Goal: Information Seeking & Learning: Get advice/opinions

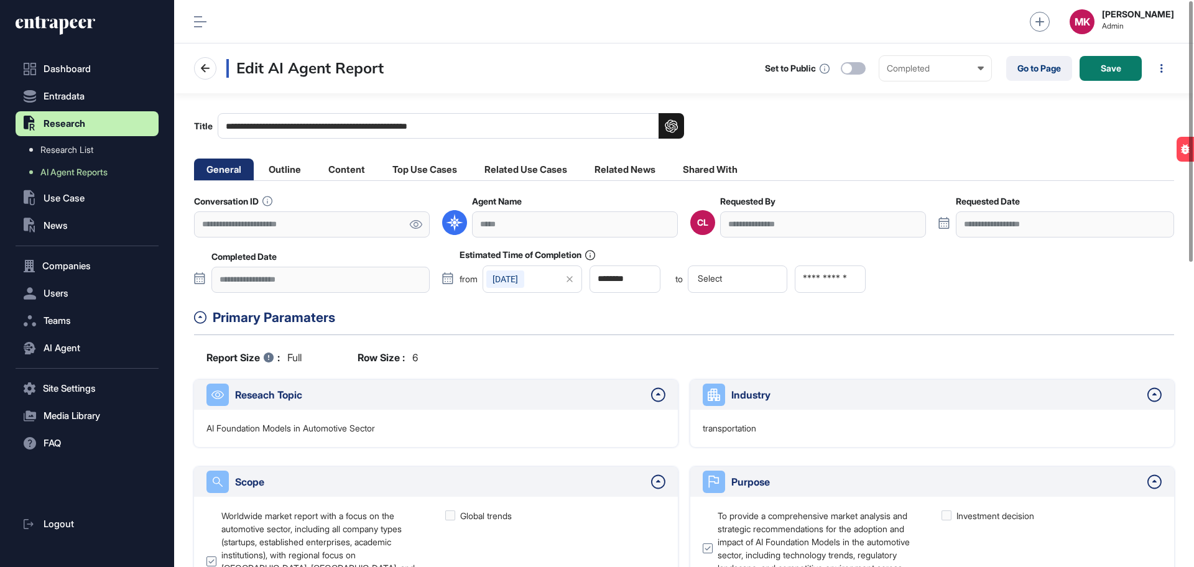
click at [414, 229] on link at bounding box center [416, 225] width 28 height 26
click at [68, 27] on icon at bounding box center [56, 26] width 80 height 20
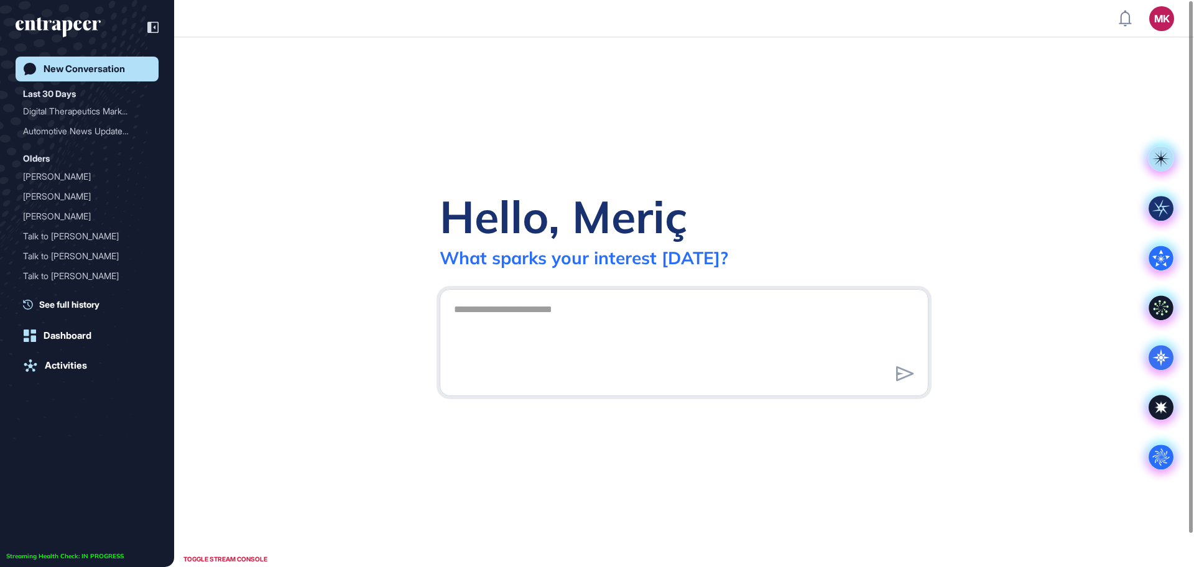
scroll to position [1, 1]
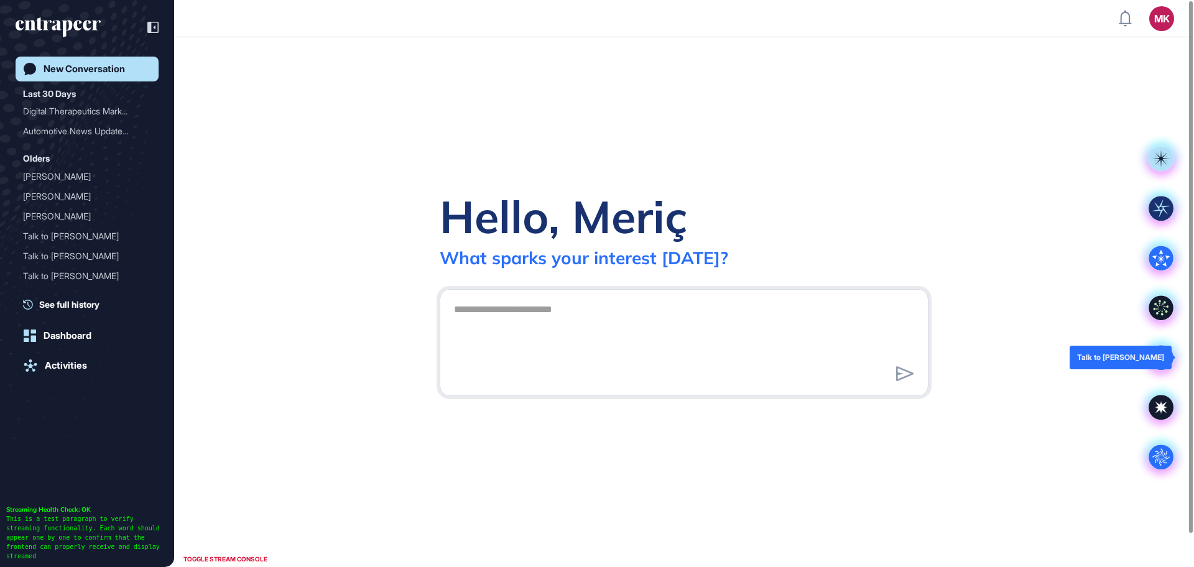
click at [1154, 363] on icon at bounding box center [1161, 357] width 25 height 25
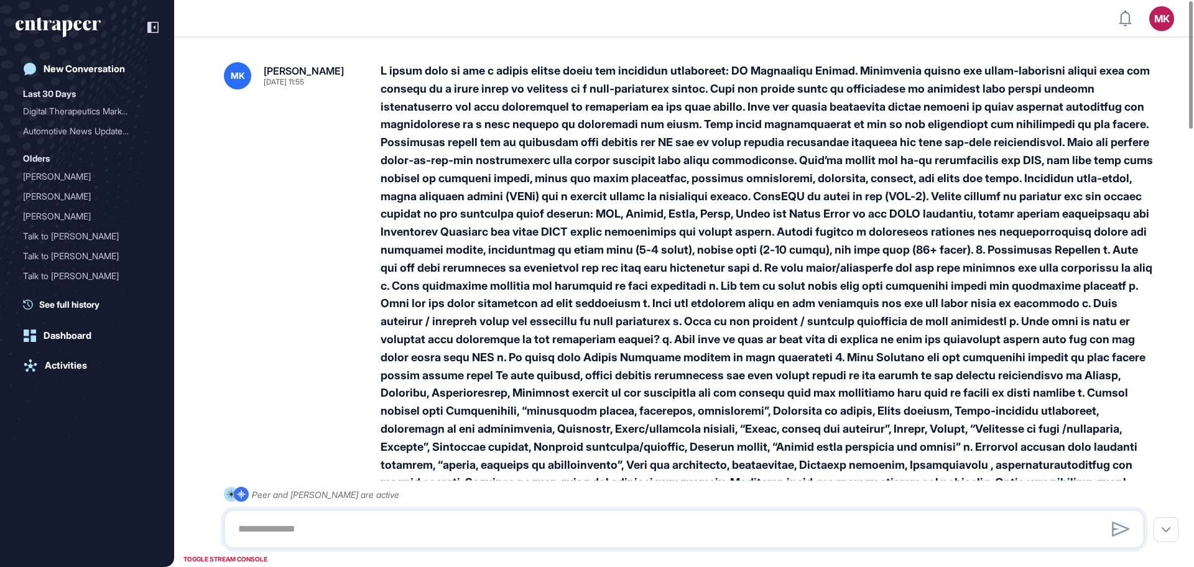
scroll to position [1, 1]
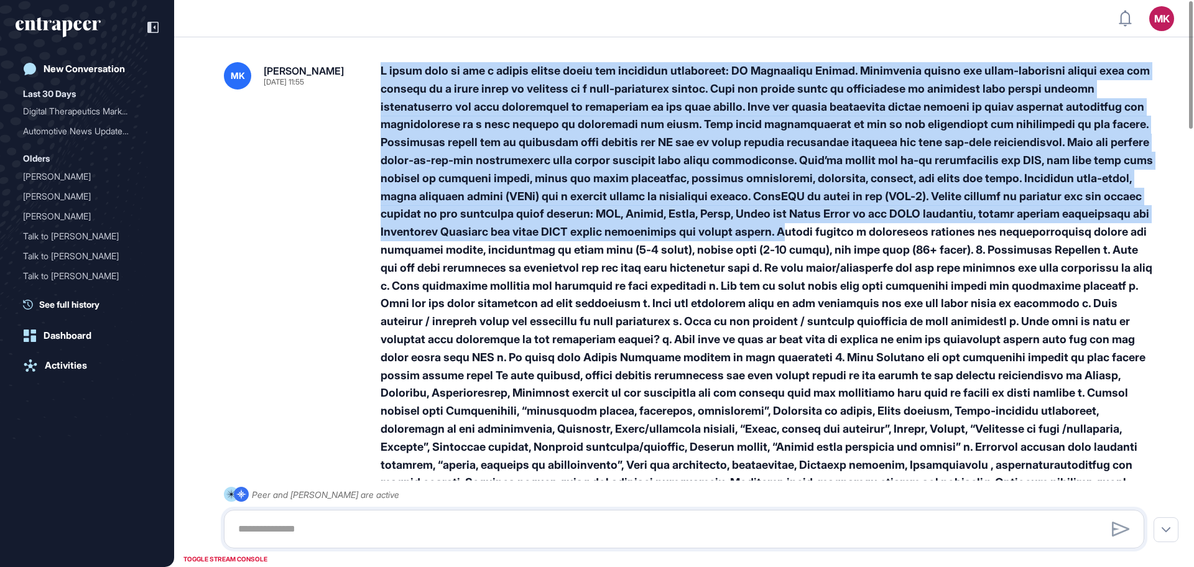
drag, startPoint x: 374, startPoint y: 70, endPoint x: 873, endPoint y: 240, distance: 527.1
click at [873, 240] on div "MK Meriç Karadayı Aug 22, 2025 11:55" at bounding box center [684, 366] width 921 height 609
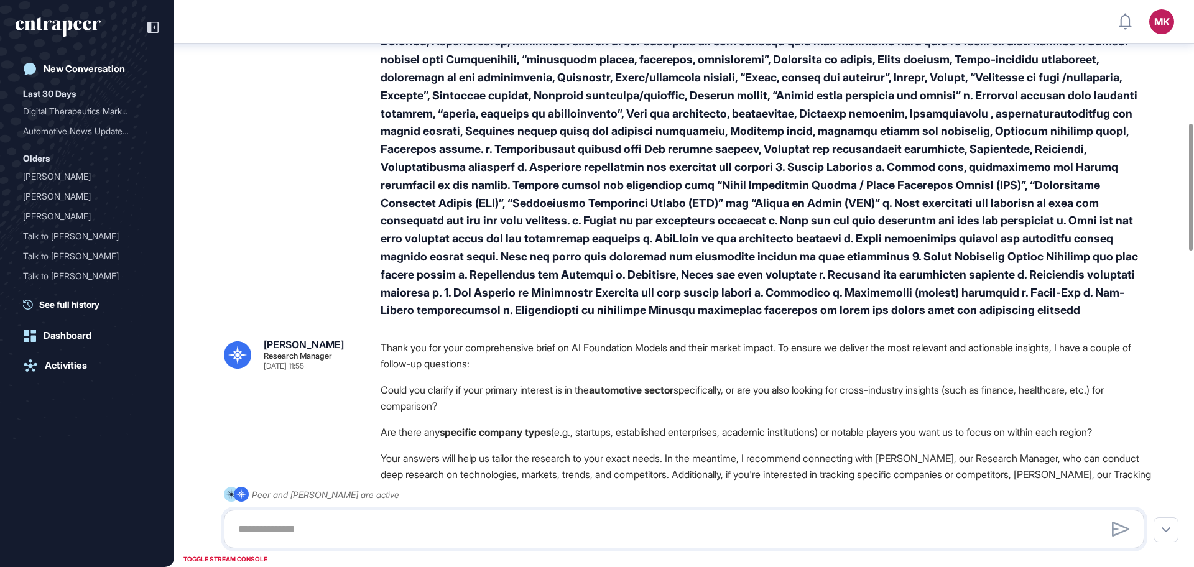
scroll to position [550, 0]
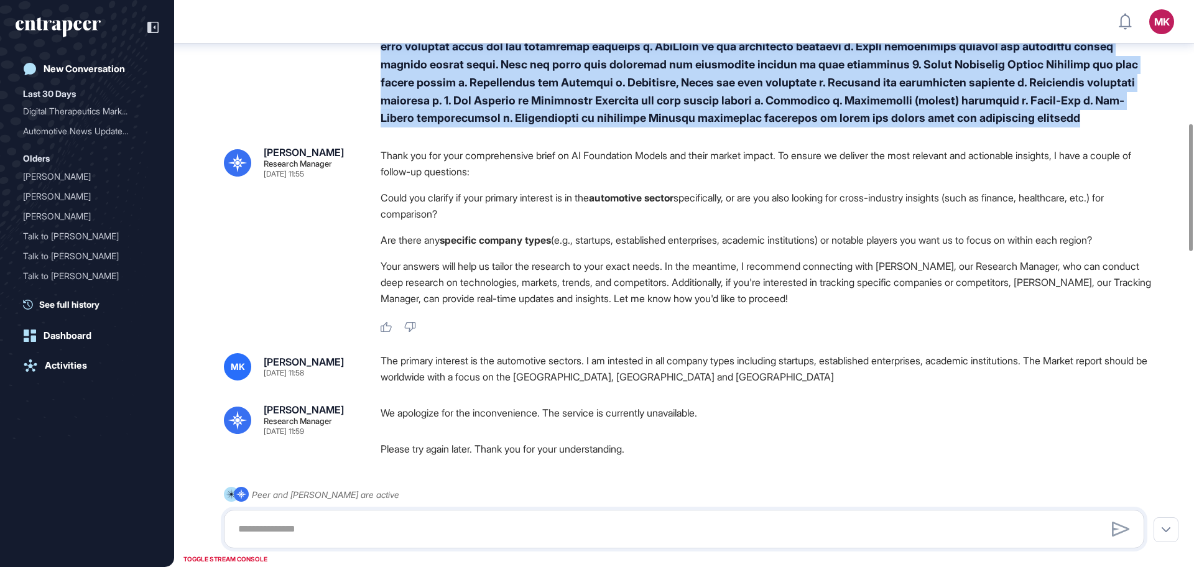
copy div "I would like to get a market report about the following technology: AI Foundati…"
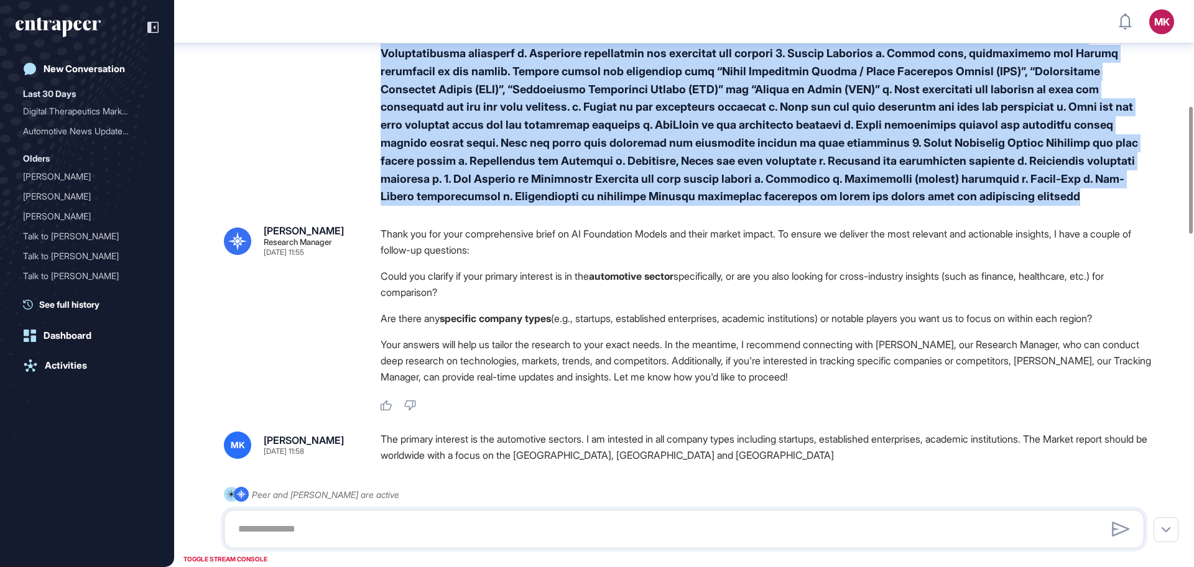
scroll to position [473, 0]
copy div "I would like to get a market report about the following technology: AI Foundati…"
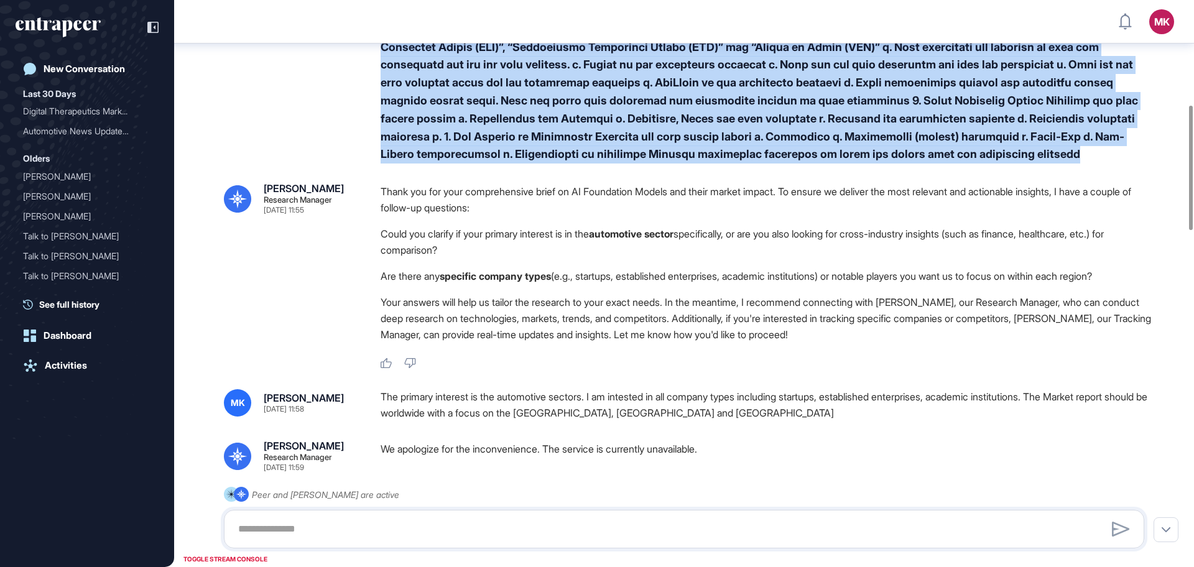
scroll to position [628, 0]
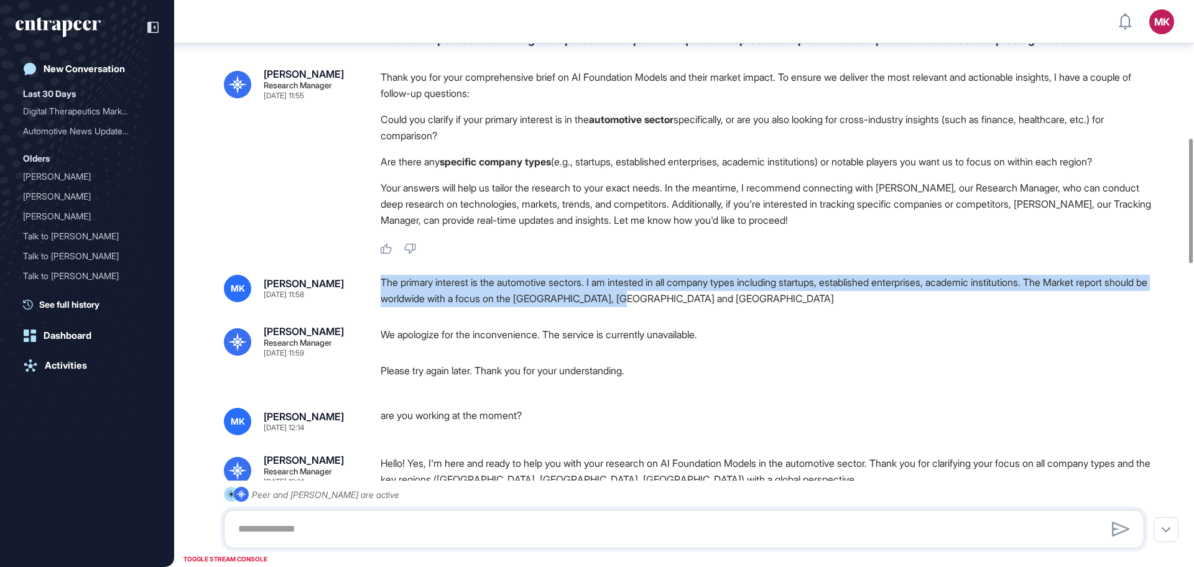
drag, startPoint x: 582, startPoint y: 300, endPoint x: 731, endPoint y: 312, distance: 149.2
click at [731, 307] on div "MK Meriç Karadayı Aug 22, 2025 11:58 The primary interest is the automotive sec…" at bounding box center [684, 291] width 921 height 32
copy div "The primary interest is the automotive sectors. I am intested in all company ty…"
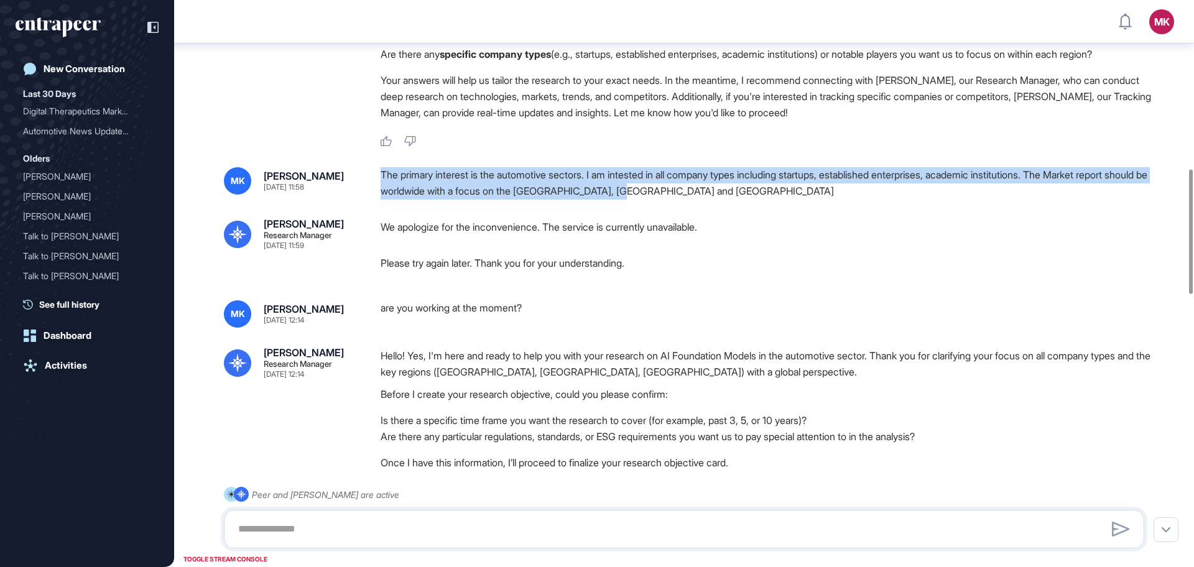
scroll to position [473, 0]
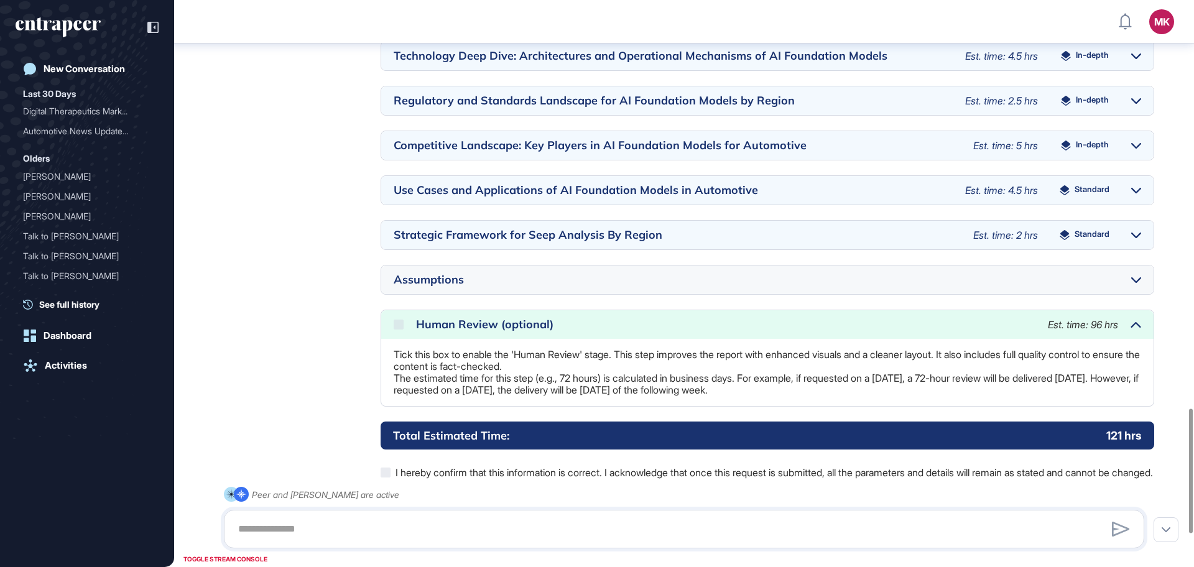
scroll to position [2011, 0]
